Goal: Information Seeking & Learning: Learn about a topic

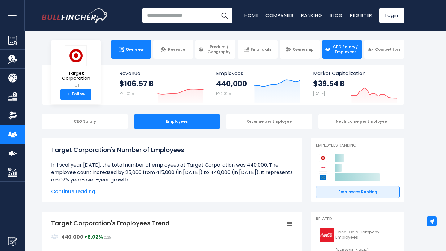
click at [135, 48] on span "Overview" at bounding box center [135, 49] width 18 height 5
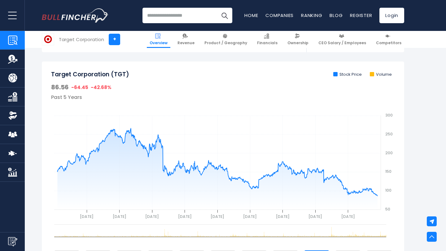
scroll to position [173, 0]
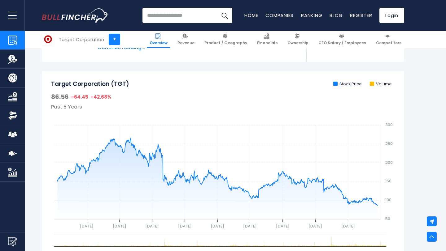
click at [11, 61] on img "Company Revenue" at bounding box center [12, 59] width 9 height 9
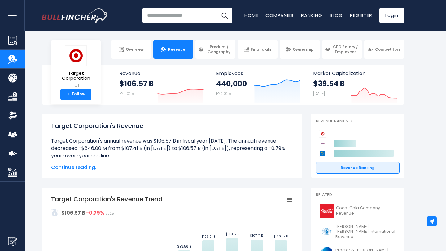
click at [14, 79] on img "Company Product/Geography" at bounding box center [12, 77] width 9 height 9
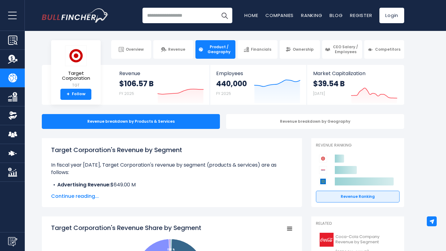
click at [12, 96] on img "Company Financials" at bounding box center [12, 96] width 9 height 9
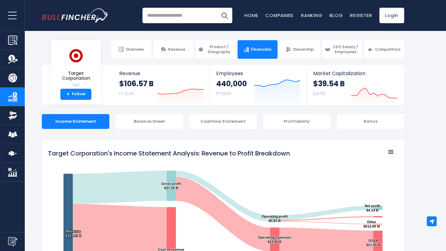
click at [16, 40] on img "Company Overview" at bounding box center [12, 40] width 9 height 9
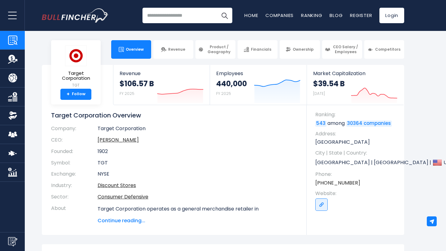
click at [172, 16] on input "search" at bounding box center [187, 15] width 90 height 15
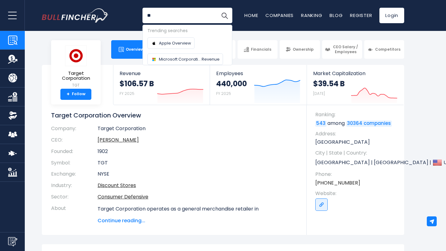
type input "*"
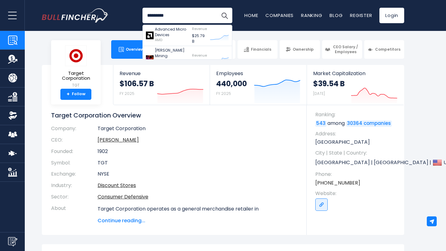
type input "*********"
click at [217, 8] on button "Search" at bounding box center [224, 15] width 15 height 15
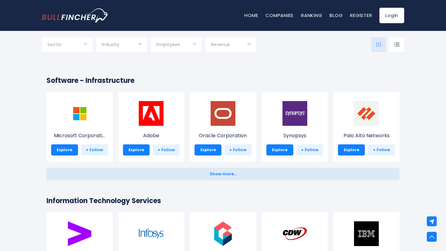
scroll to position [521, 0]
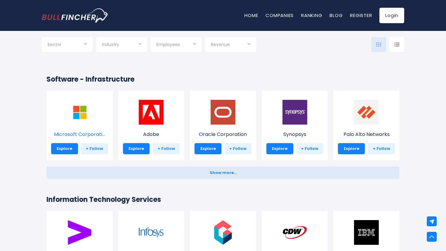
click at [78, 118] on img at bounding box center [79, 112] width 25 height 25
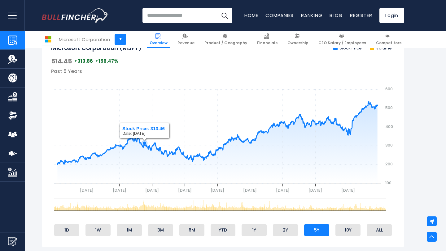
scroll to position [211, 0]
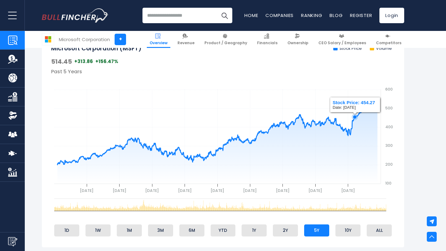
click at [355, 113] on rect "gh" at bounding box center [223, 137] width 344 height 124
